Goal: Register for event/course

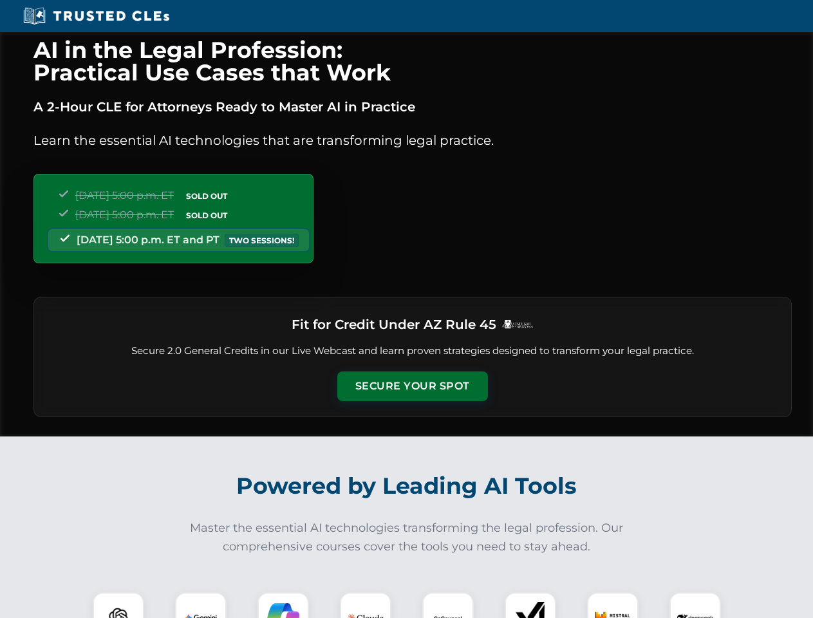
click at [412, 386] on button "Secure Your Spot" at bounding box center [412, 386] width 151 height 30
click at [118, 605] on img at bounding box center [118, 617] width 37 height 37
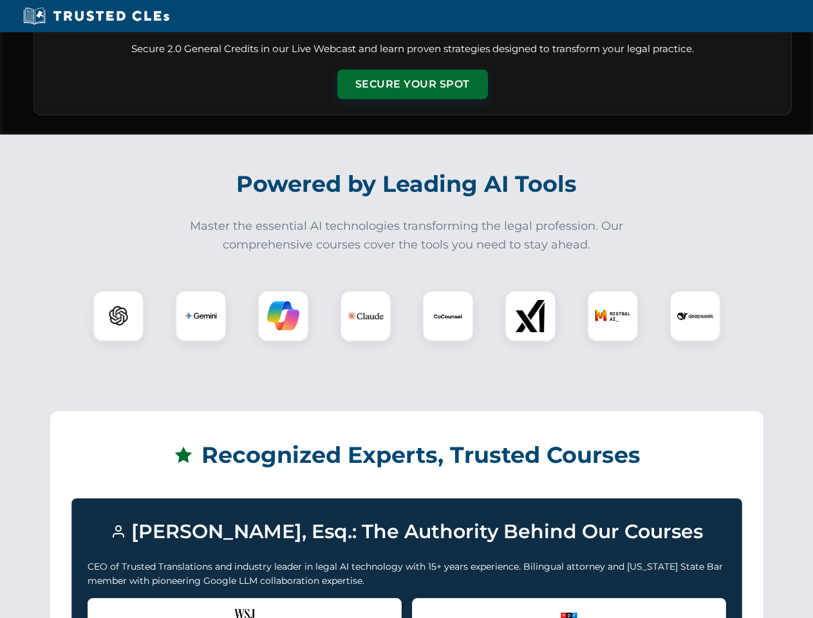
click at [201, 605] on div "Recognized by the WSJ [PERSON_NAME] was featured for his expertise in AI legal …" at bounding box center [245, 623] width 314 height 51
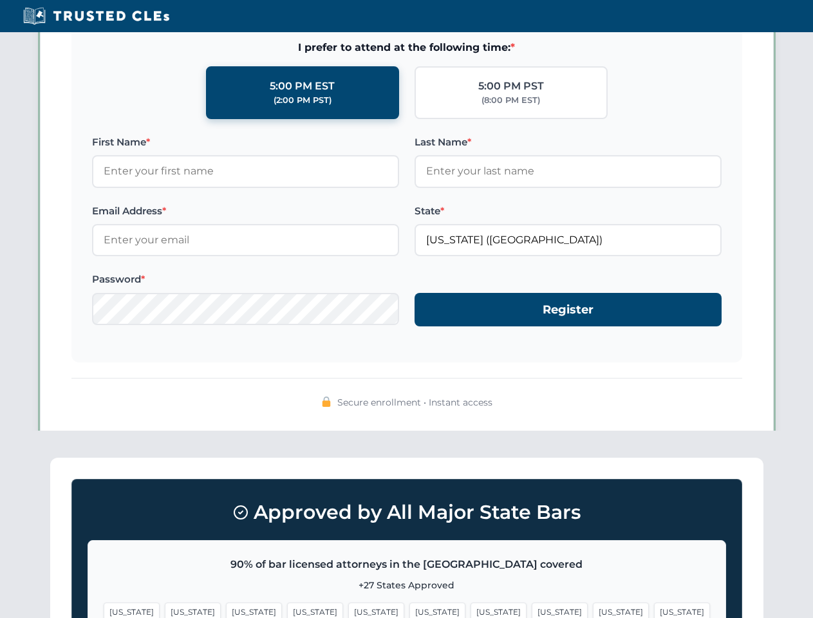
click at [471, 605] on span "[US_STATE]" at bounding box center [499, 612] width 56 height 19
click at [593, 605] on span "[US_STATE]" at bounding box center [621, 612] width 56 height 19
